Goal: Information Seeking & Learning: Learn about a topic

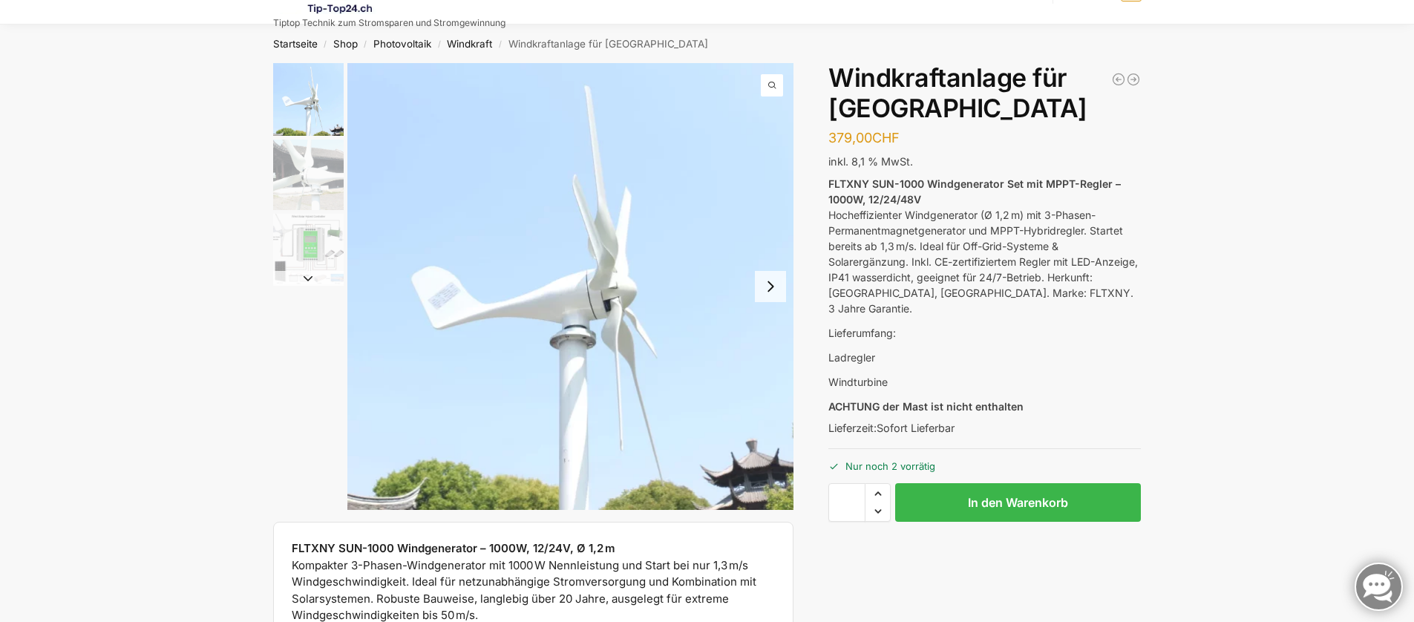
scroll to position [94, 0]
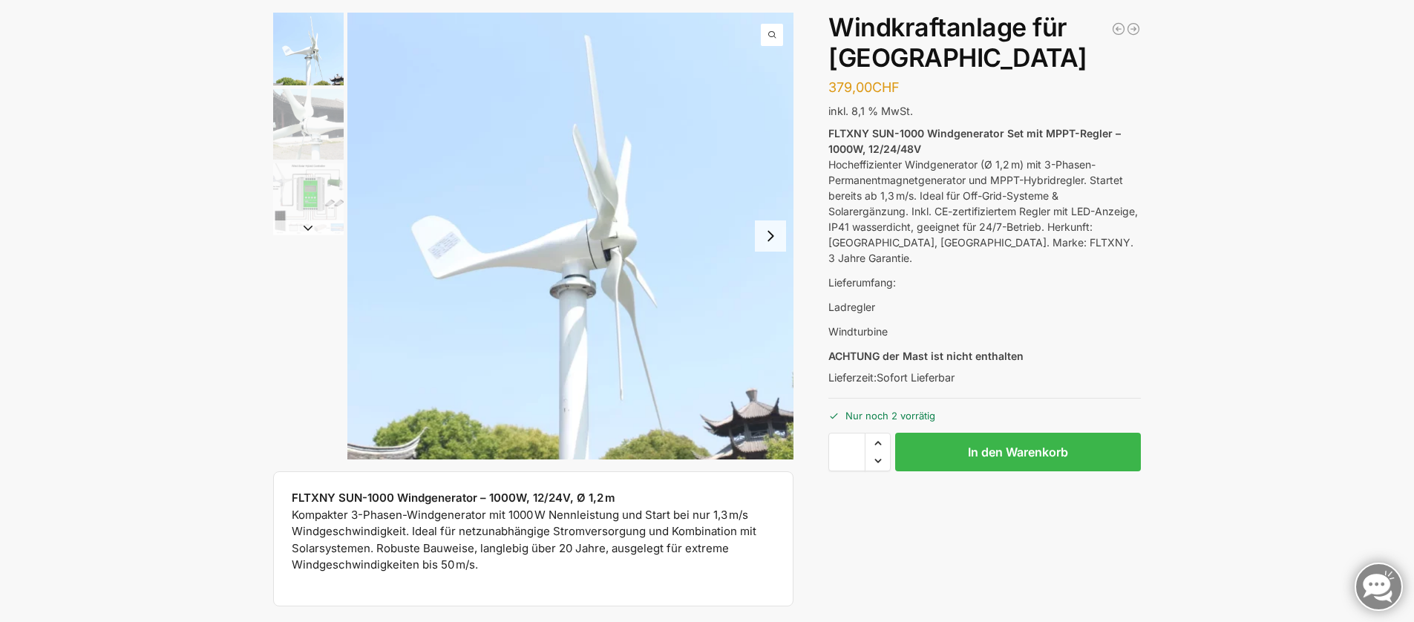
click at [299, 200] on img "3 / 3" at bounding box center [308, 198] width 71 height 71
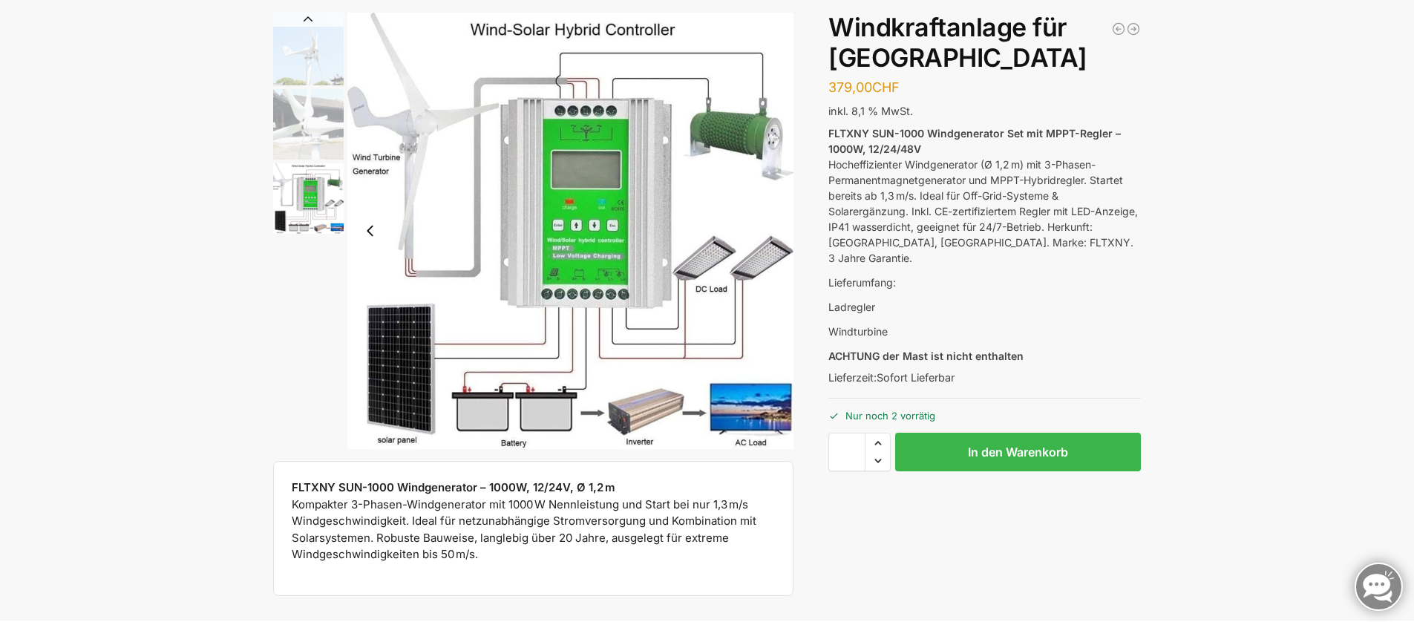
click at [307, 128] on img "2 / 3" at bounding box center [308, 124] width 71 height 71
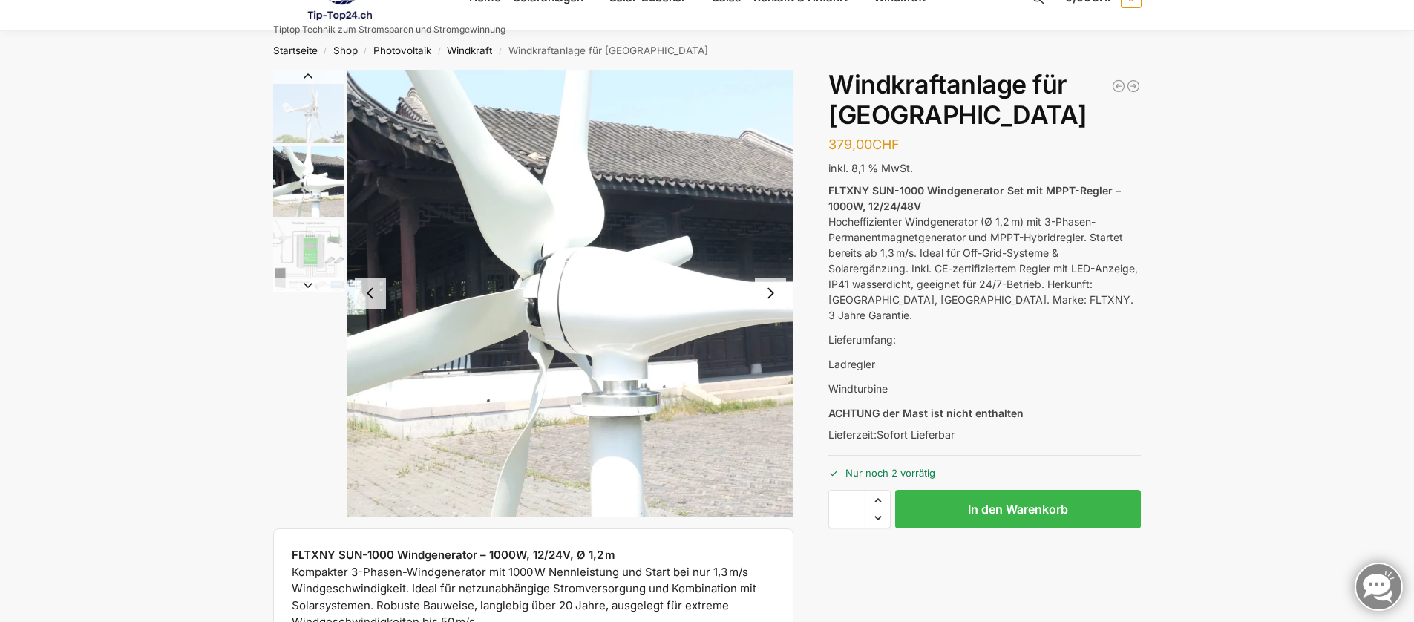
scroll to position [0, 0]
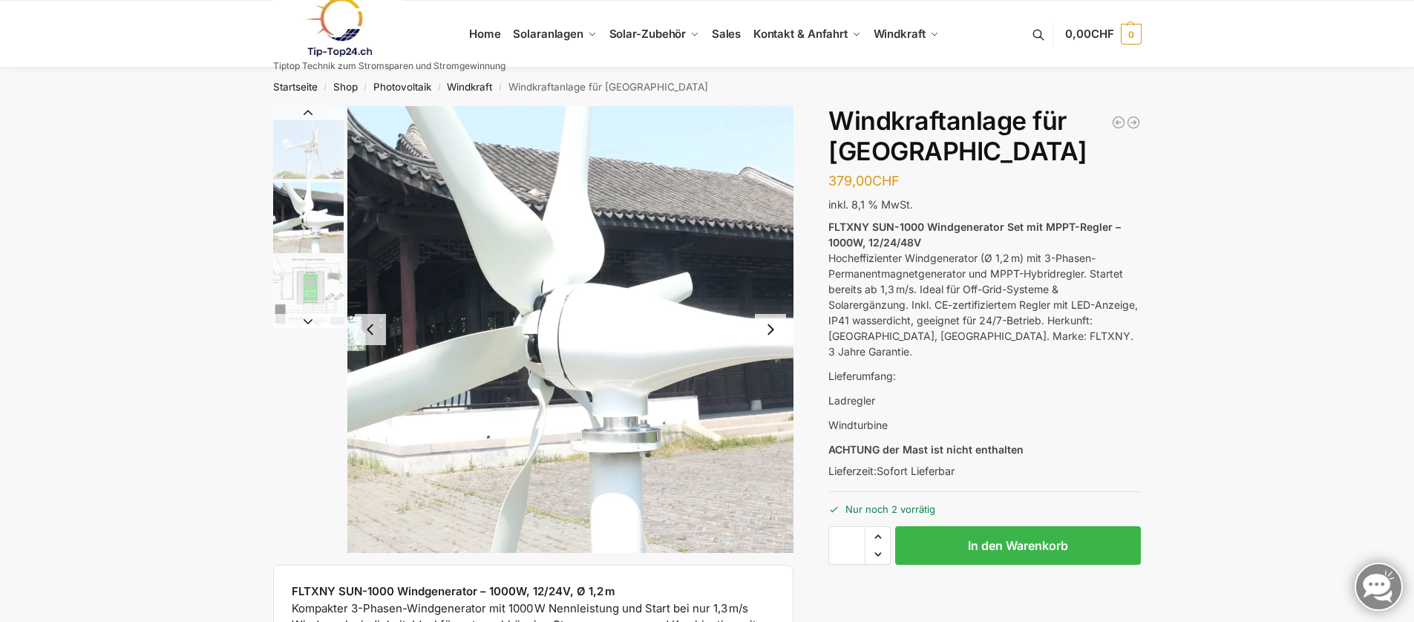
click at [773, 333] on button "Next slide" at bounding box center [770, 329] width 31 height 31
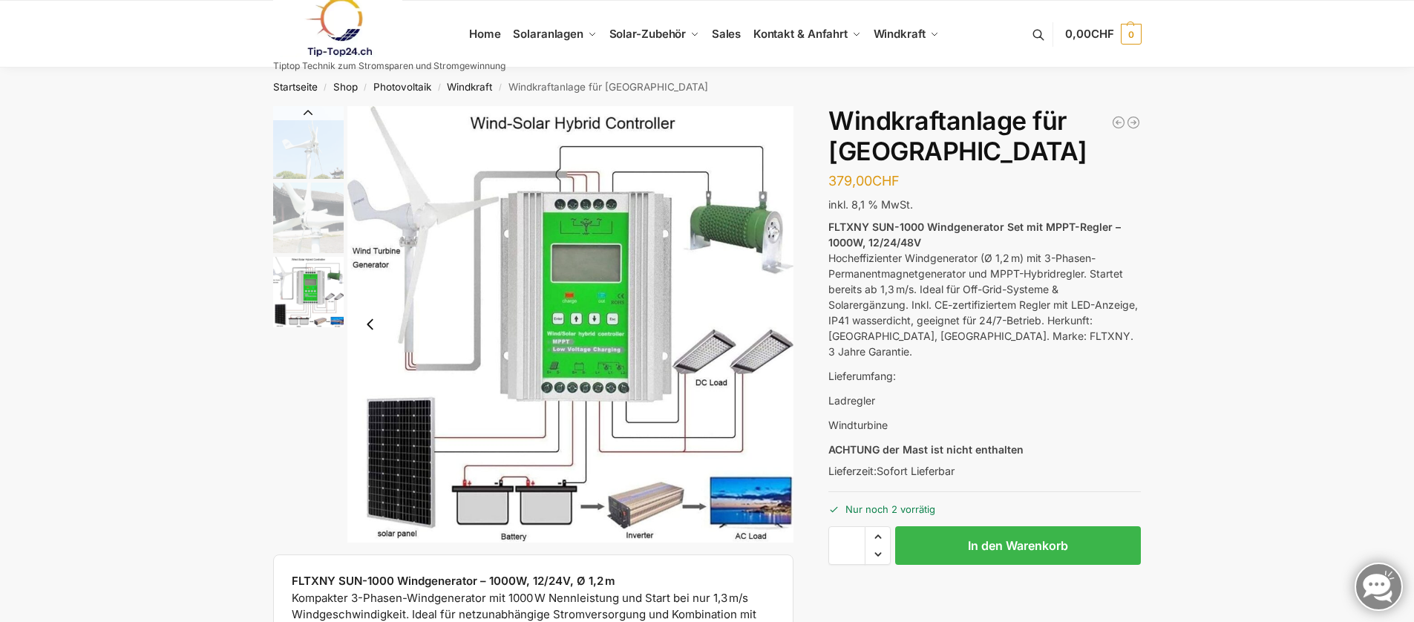
click at [370, 324] on button "Previous slide" at bounding box center [370, 324] width 31 height 31
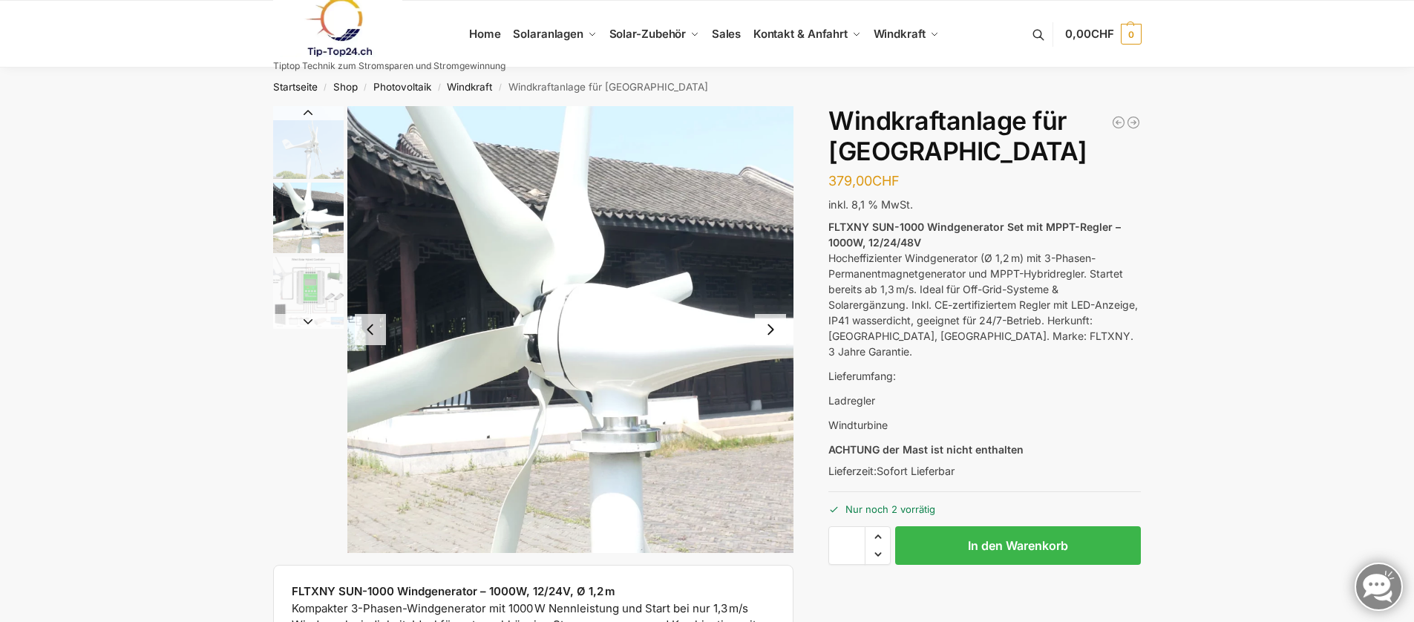
click at [772, 329] on button "Next slide" at bounding box center [770, 329] width 31 height 31
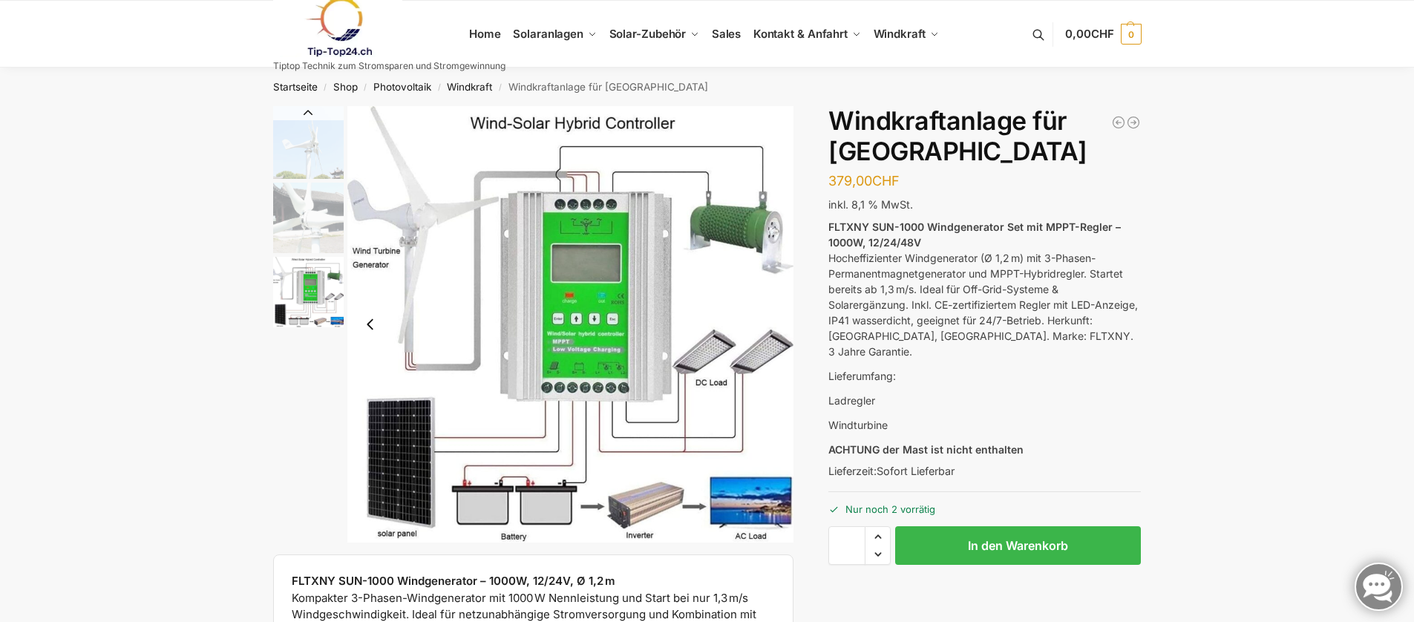
click at [772, 330] on img "3 / 3" at bounding box center [570, 324] width 447 height 436
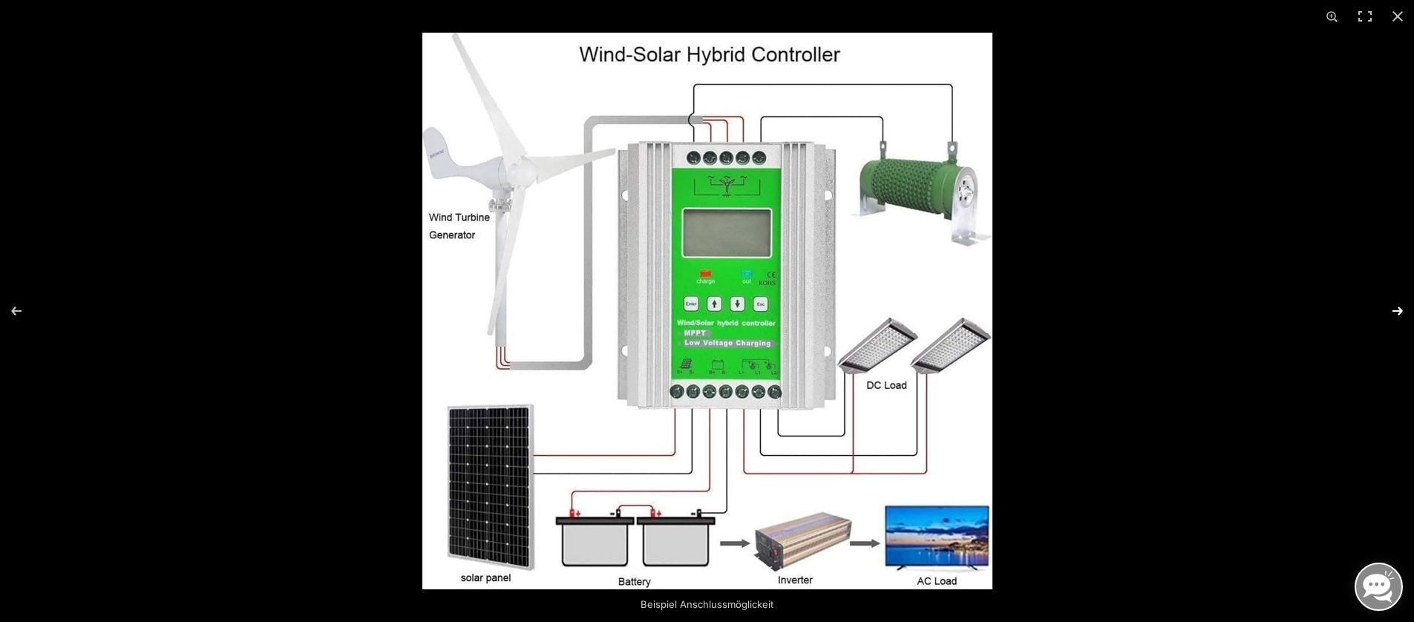
click at [1393, 310] on button "Next (arrow right)" at bounding box center [1388, 311] width 52 height 74
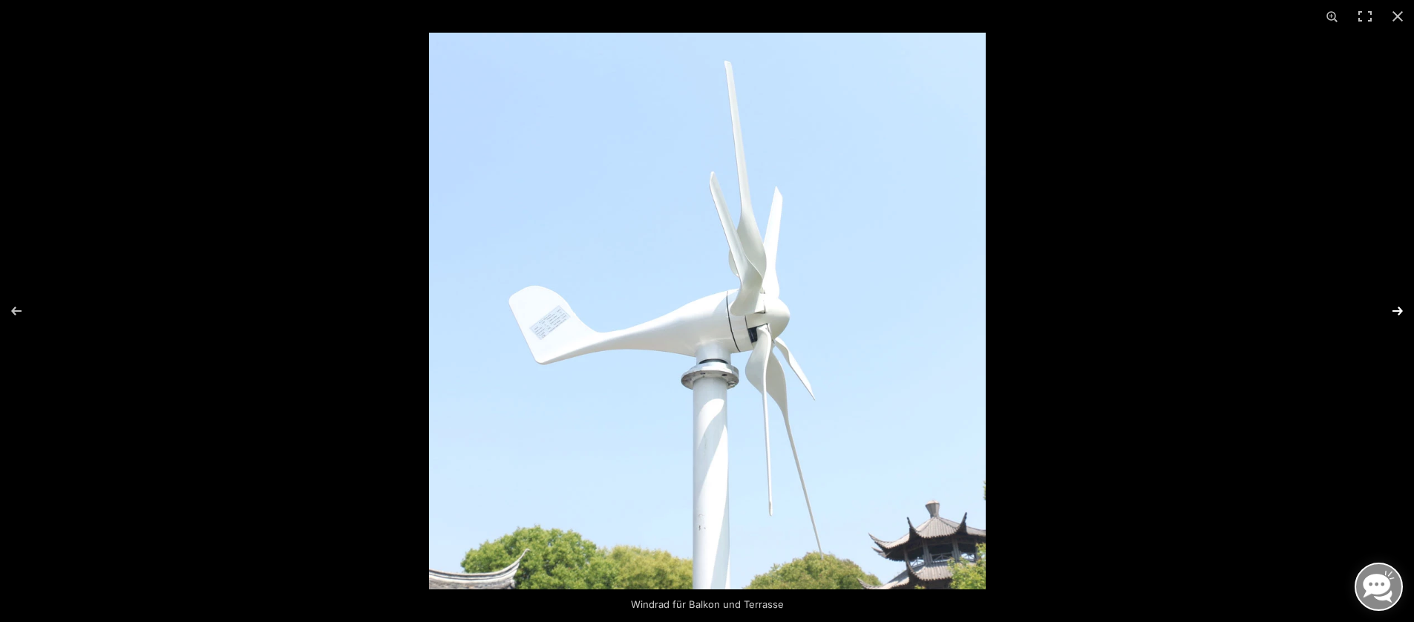
click at [1393, 310] on button "Next (arrow right)" at bounding box center [1388, 311] width 52 height 74
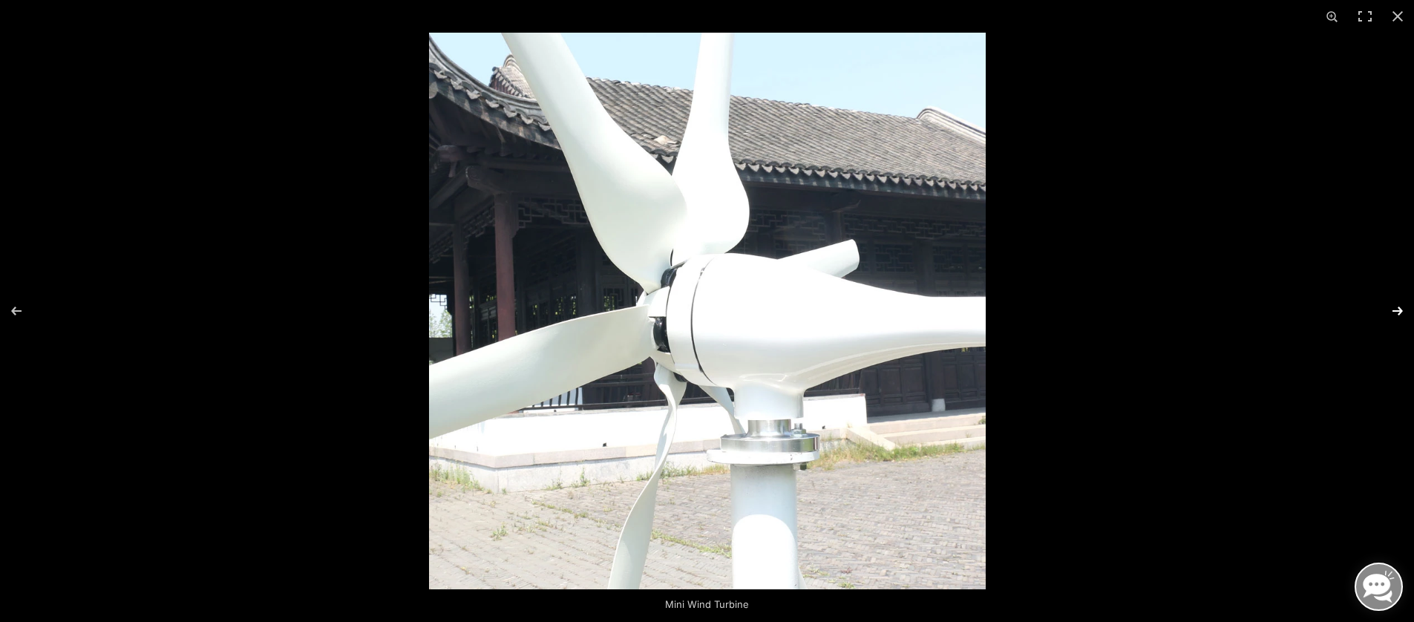
click at [1393, 310] on button "Next (arrow right)" at bounding box center [1388, 311] width 52 height 74
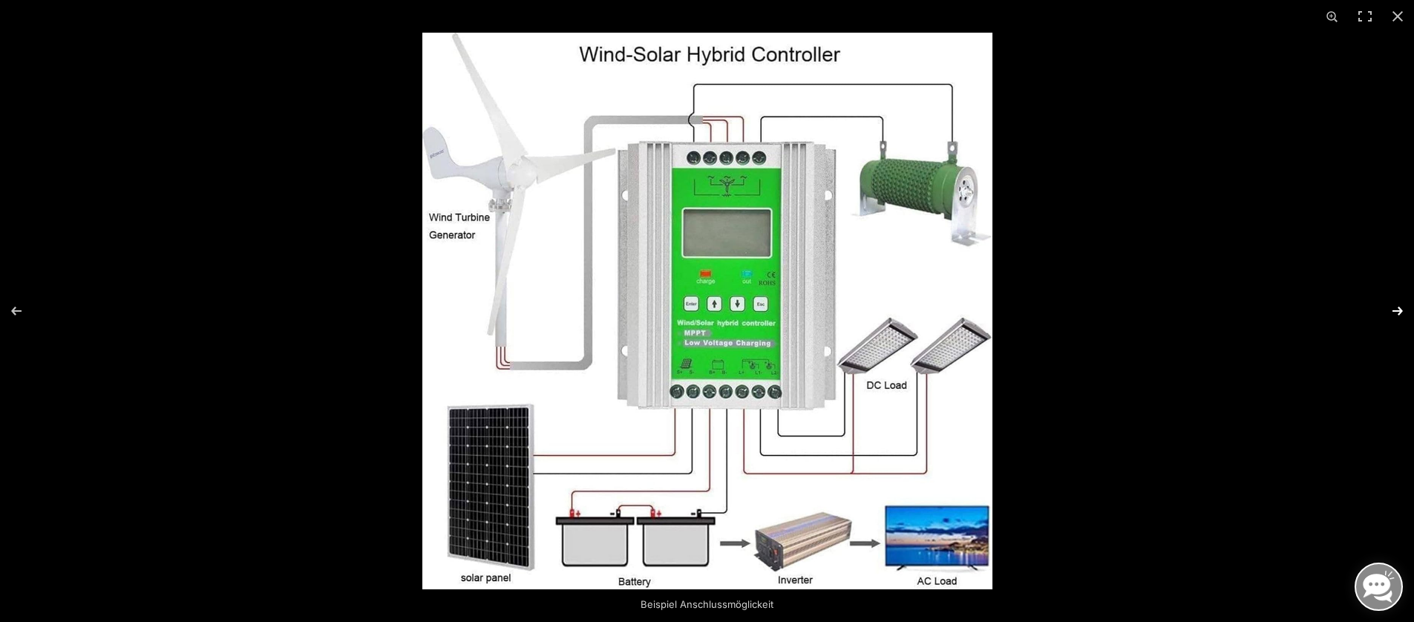
click at [1393, 310] on button "Next (arrow right)" at bounding box center [1388, 311] width 52 height 74
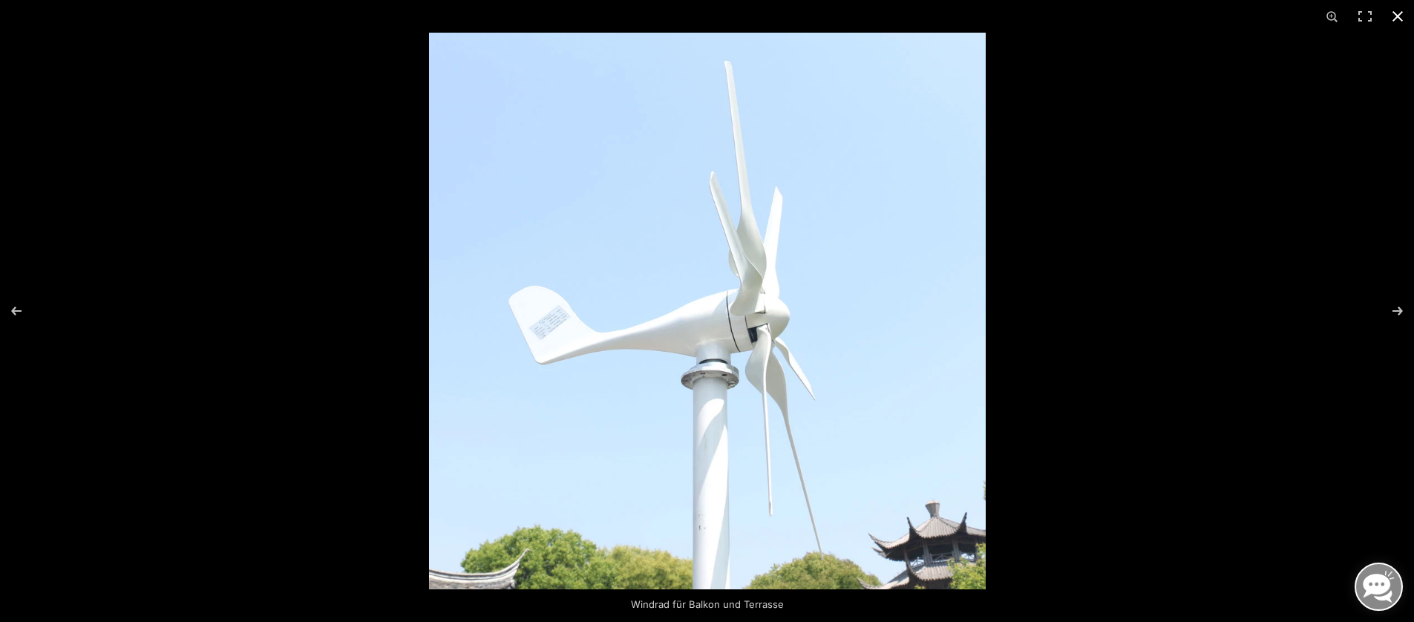
click at [1398, 11] on button "Close (Esc)" at bounding box center [1397, 16] width 33 height 33
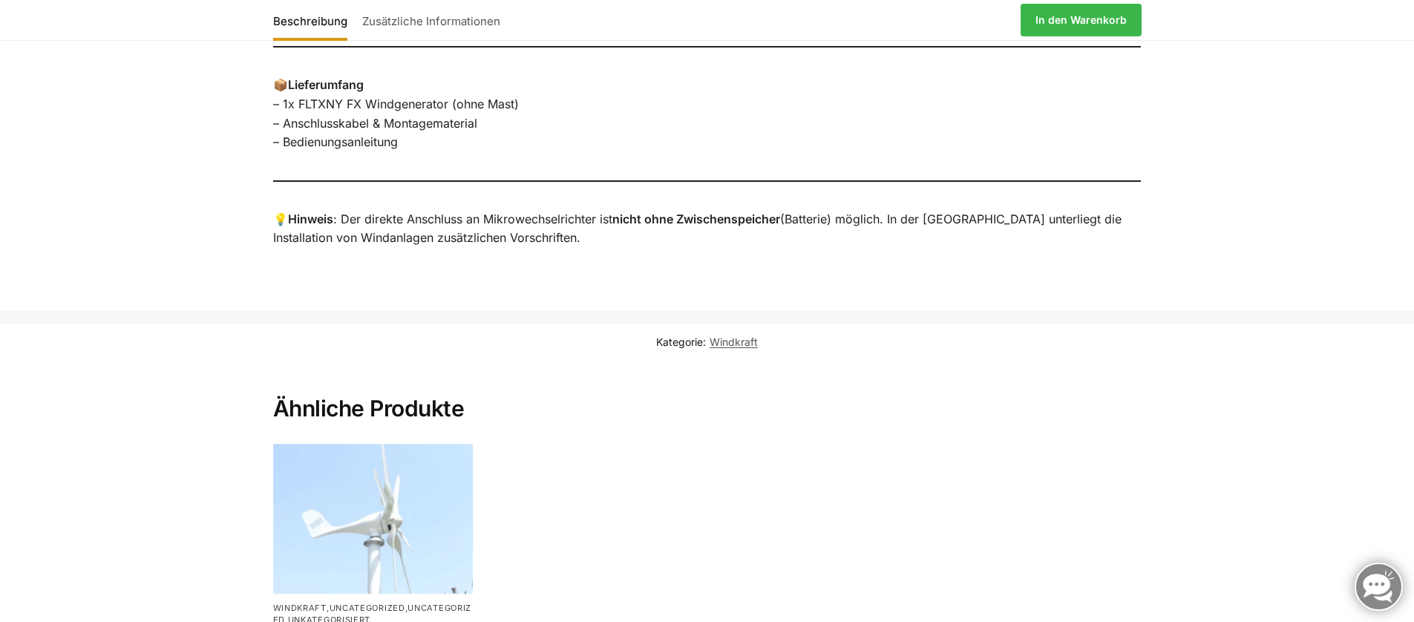
scroll to position [1435, 0]
